Goal: Information Seeking & Learning: Learn about a topic

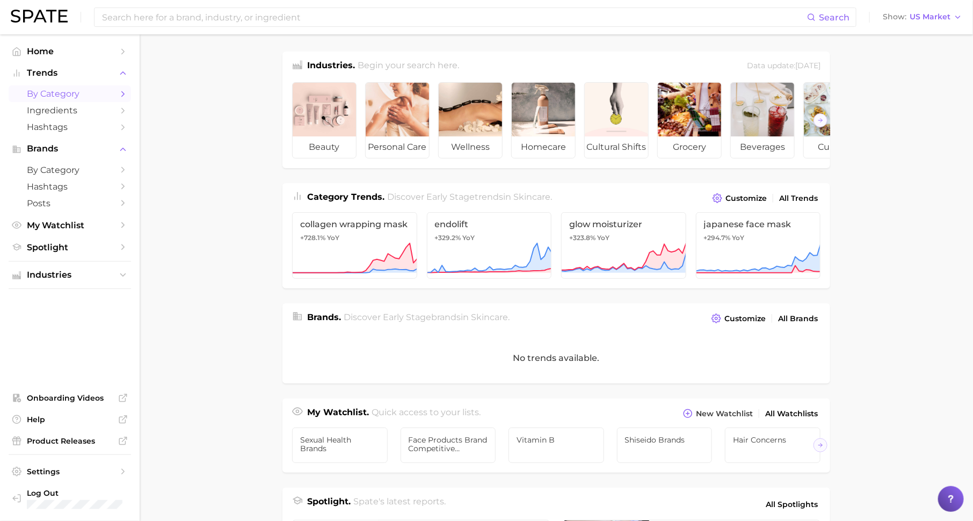
click at [73, 99] on span "by Category" at bounding box center [70, 94] width 86 height 10
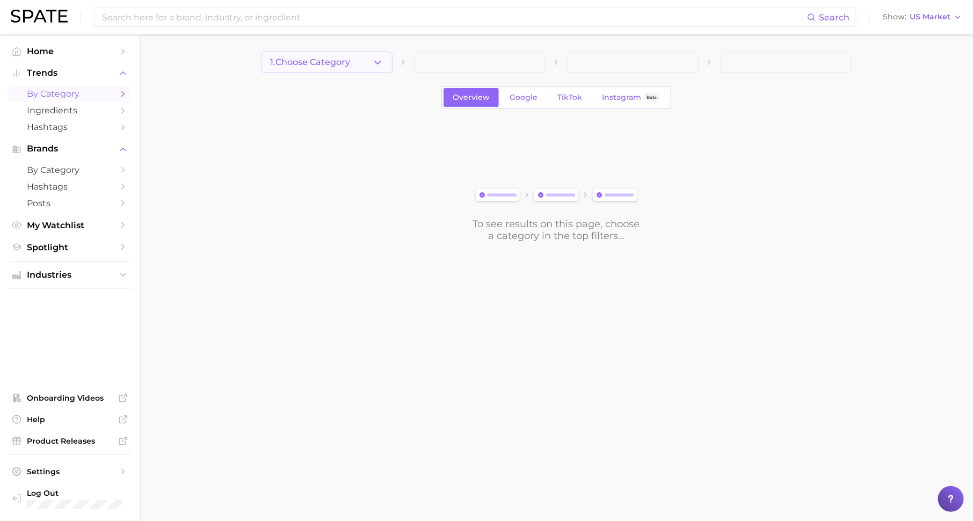
click at [312, 60] on span "1. Choose Category" at bounding box center [310, 62] width 80 height 10
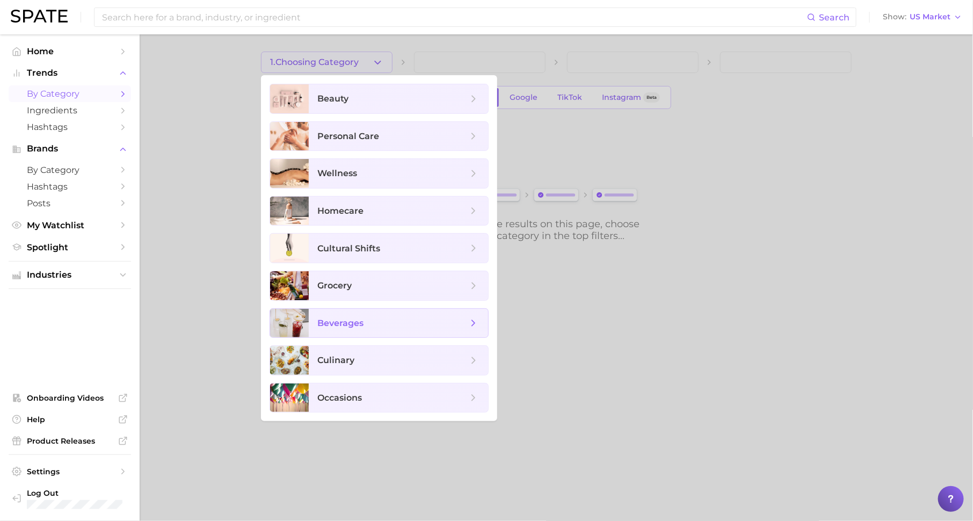
click at [385, 322] on span "beverages" at bounding box center [393, 324] width 150 height 12
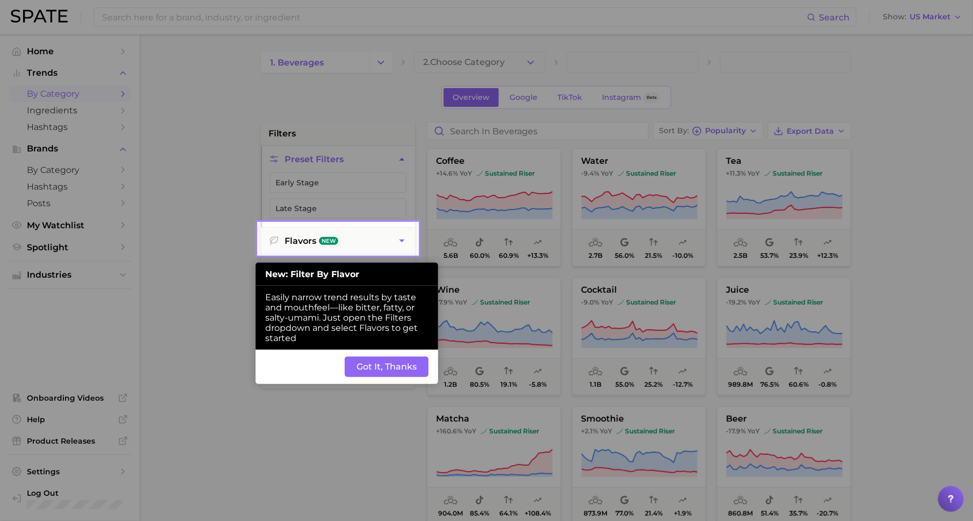
click at [404, 360] on button "Got It, Thanks" at bounding box center [387, 367] width 84 height 20
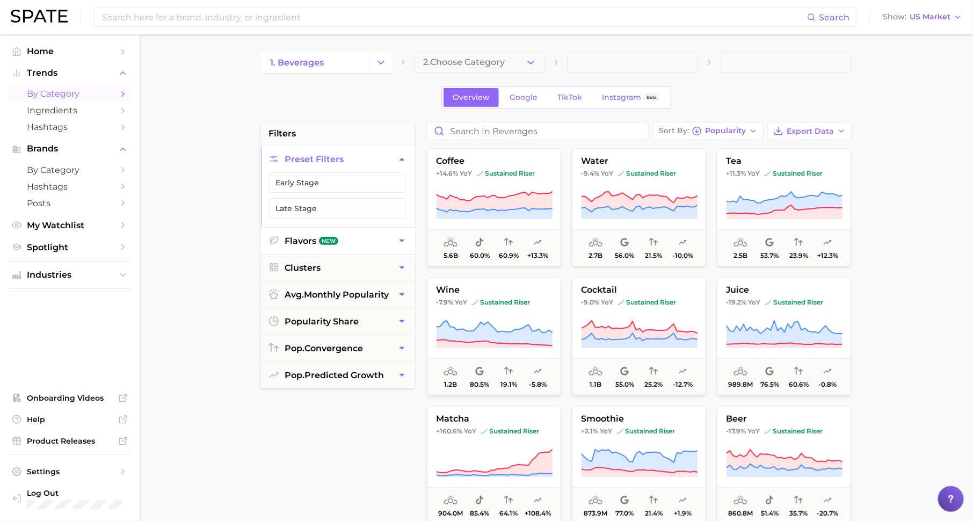
click at [336, 237] on span "New" at bounding box center [328, 241] width 19 height 8
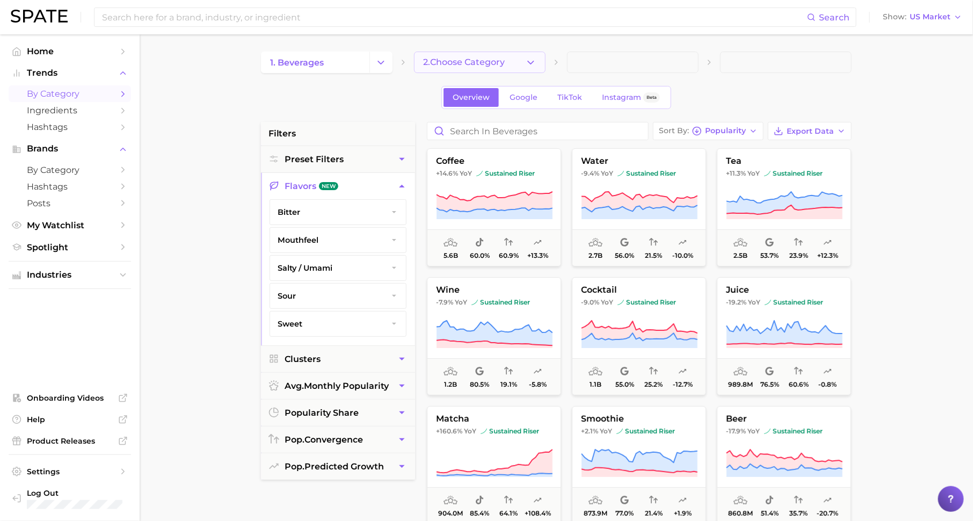
click at [466, 64] on span "2. Choose Category" at bounding box center [464, 62] width 82 height 10
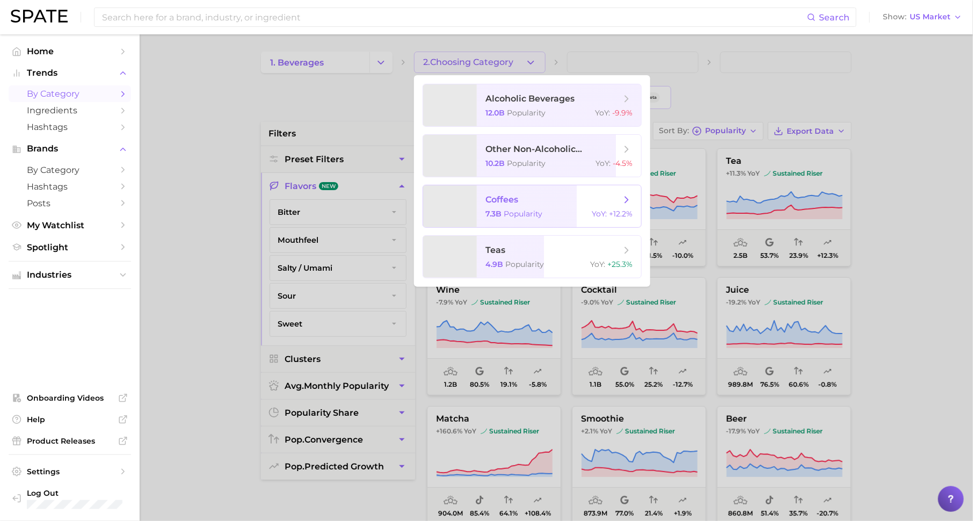
click at [506, 204] on span "coffees" at bounding box center [502, 199] width 33 height 10
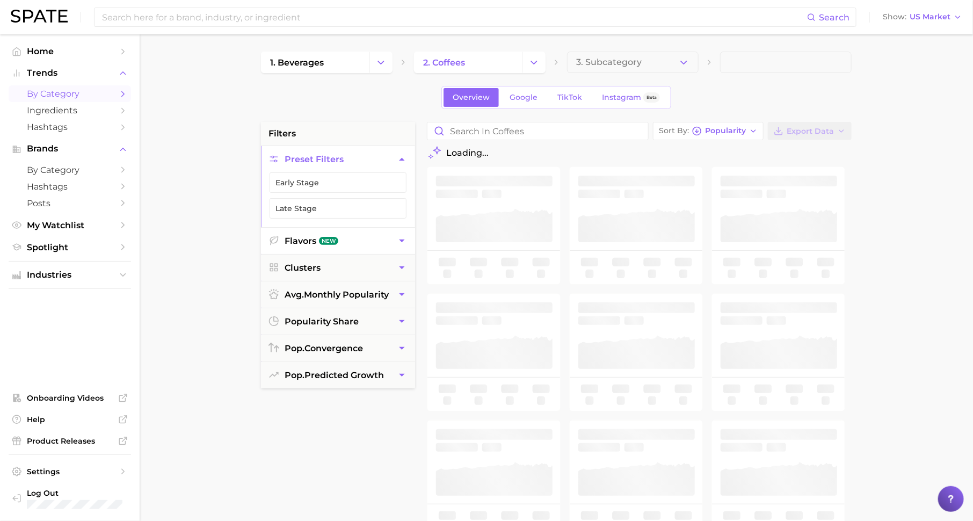
click at [355, 232] on button "Flavors New" at bounding box center [338, 241] width 154 height 26
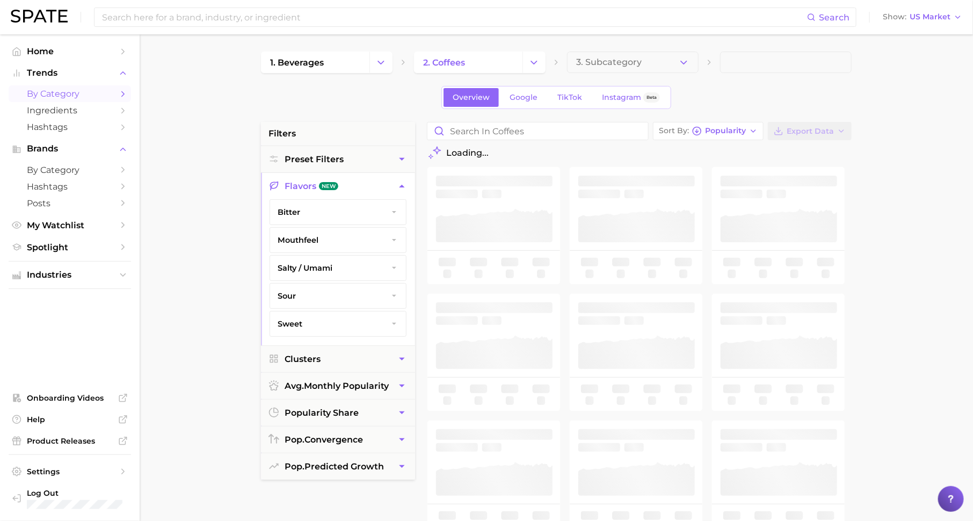
click at [333, 213] on button "bitter" at bounding box center [338, 212] width 136 height 25
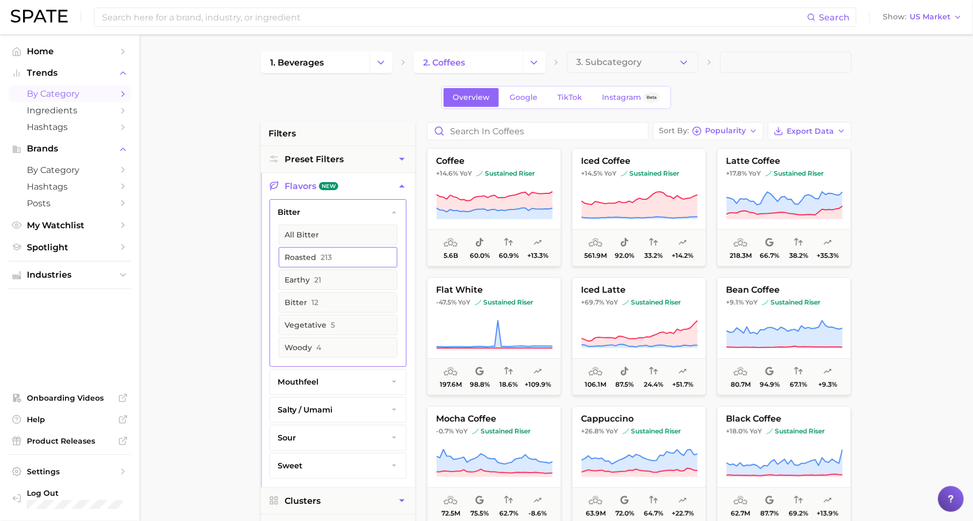
click at [345, 254] on button "roasted 213" at bounding box center [338, 257] width 119 height 20
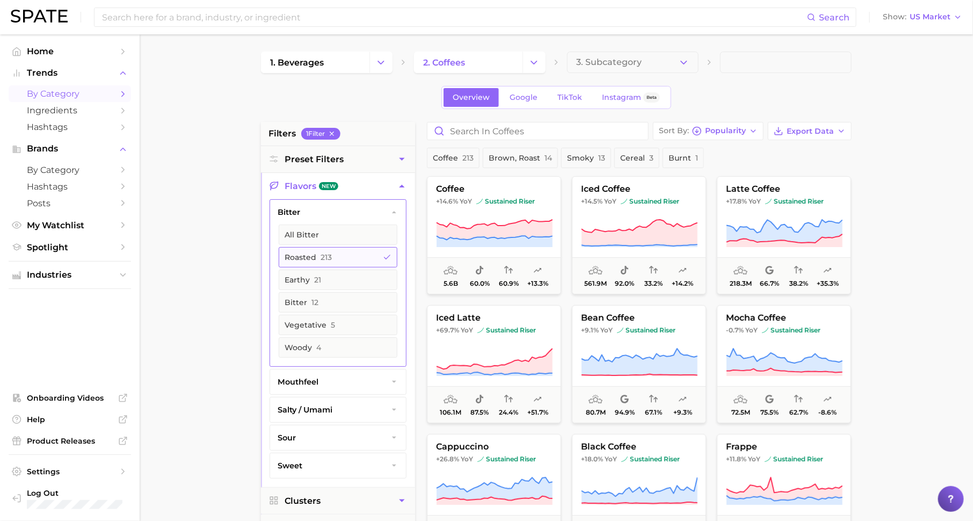
click at [336, 257] on button "roasted 213" at bounding box center [338, 257] width 119 height 20
